Goal: Task Accomplishment & Management: Use online tool/utility

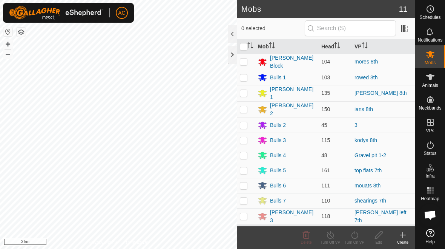
click at [232, 57] on div at bounding box center [232, 55] width 9 height 18
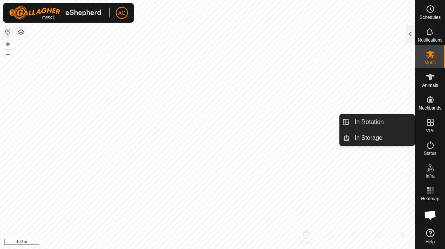
click at [384, 122] on link "In Rotation" at bounding box center [382, 121] width 65 height 15
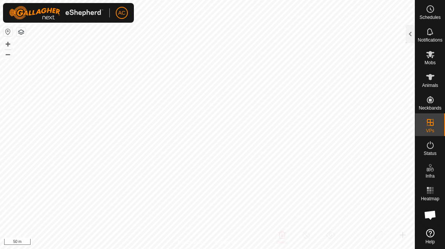
click at [407, 32] on div at bounding box center [410, 34] width 9 height 18
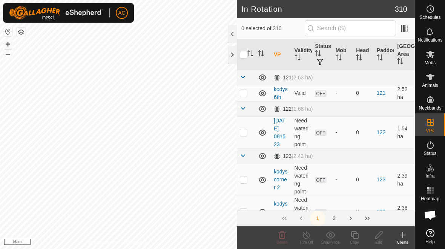
click at [403, 235] on icon at bounding box center [402, 235] width 5 height 0
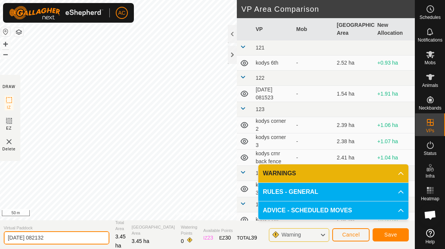
click at [69, 236] on input "[DATE] 082132" at bounding box center [57, 237] width 106 height 13
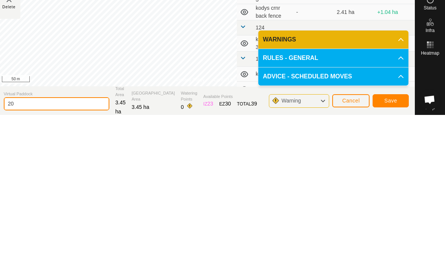
type input "2"
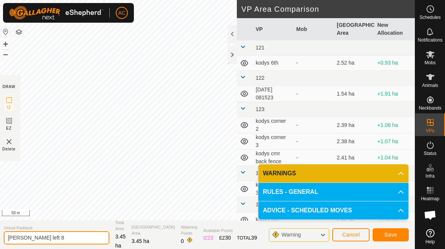
type input "[PERSON_NAME] left 8"
click at [394, 235] on span "Save" at bounding box center [390, 234] width 13 height 6
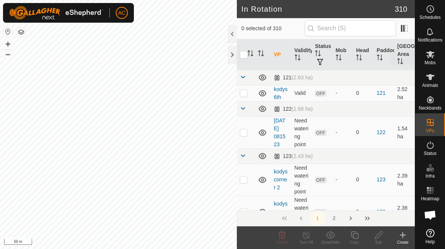
click at [432, 54] on icon at bounding box center [430, 54] width 9 height 9
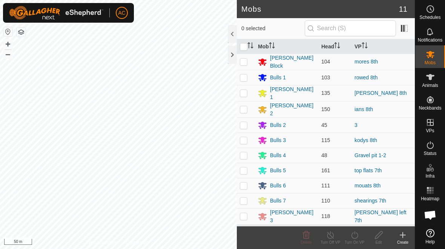
click at [311, 213] on div "[PERSON_NAME] 3" at bounding box center [286, 216] width 57 height 16
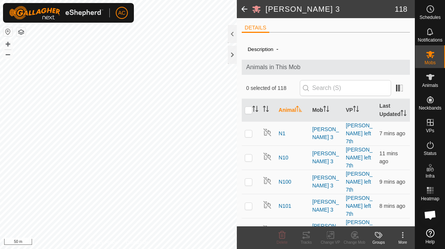
click at [230, 57] on div at bounding box center [232, 55] width 9 height 18
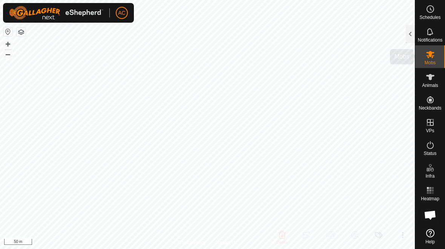
click at [430, 60] on span "Mobs" at bounding box center [430, 62] width 11 height 5
click at [406, 34] on div at bounding box center [410, 34] width 9 height 18
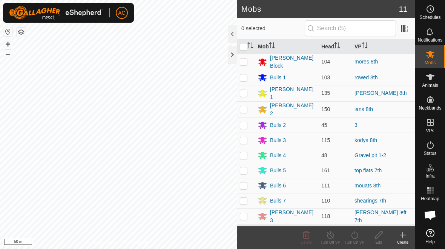
click at [244, 213] on p-checkbox at bounding box center [244, 216] width 8 height 6
checkbox input "true"
click at [358, 238] on icon at bounding box center [354, 234] width 9 height 9
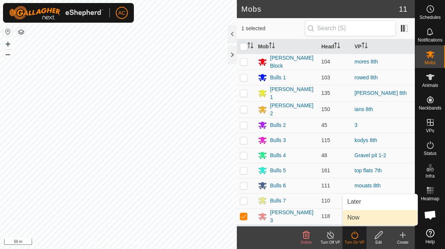
click at [365, 217] on link "Now" at bounding box center [380, 217] width 75 height 15
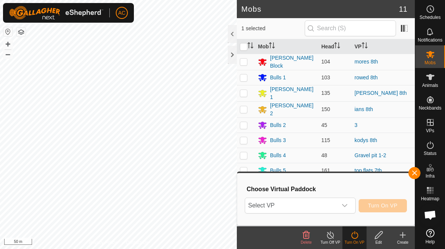
click at [344, 203] on icon "dropdown trigger" at bounding box center [345, 205] width 6 height 6
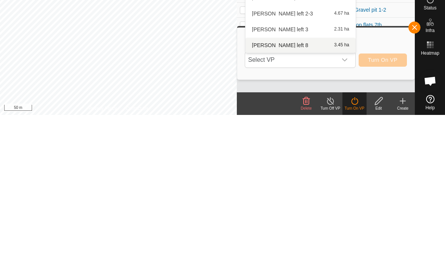
type input "[PERSON_NAME] left"
click at [321, 186] on div "[PERSON_NAME] left 8 3.45 ha" at bounding box center [300, 190] width 101 height 9
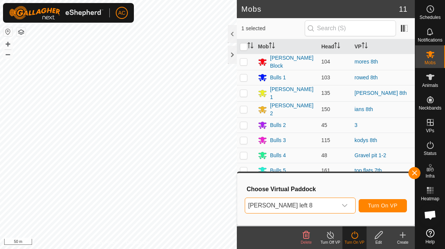
click at [385, 206] on span "Turn On VP" at bounding box center [382, 205] width 29 height 6
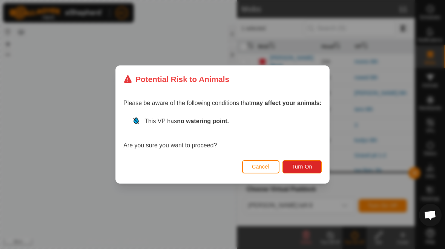
click at [312, 166] on span "Turn On" at bounding box center [302, 166] width 20 height 6
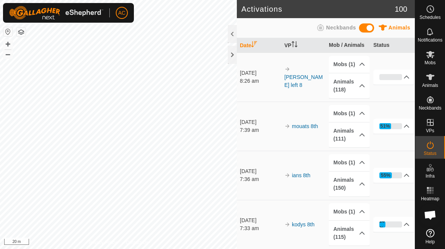
click at [229, 60] on div at bounding box center [232, 55] width 9 height 18
